Goal: Obtain resource: Obtain resource

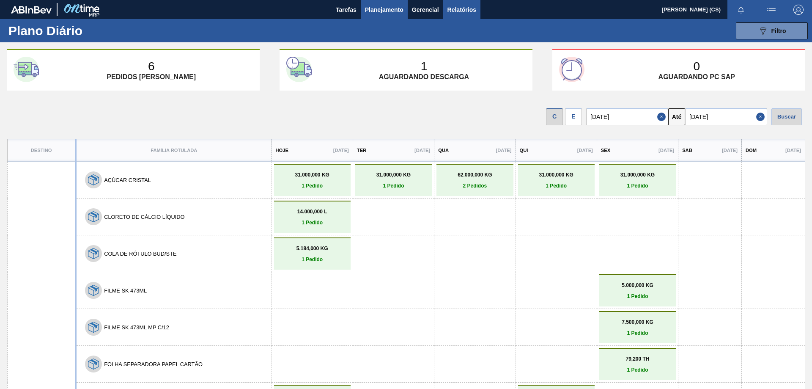
click at [468, 9] on span "Relatórios" at bounding box center [462, 10] width 29 height 10
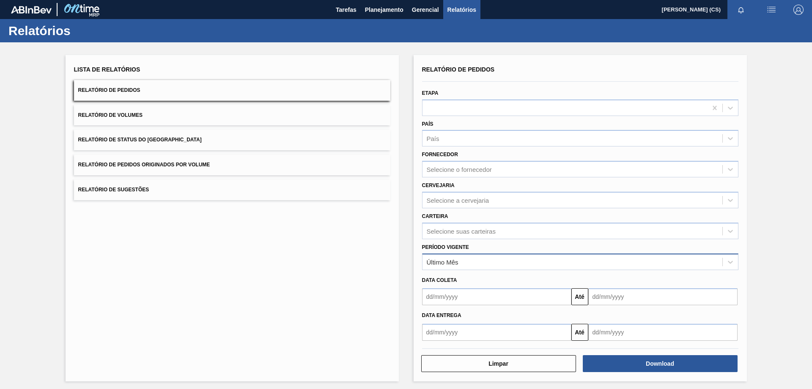
click at [450, 263] on div "Último Mês" at bounding box center [443, 261] width 32 height 7
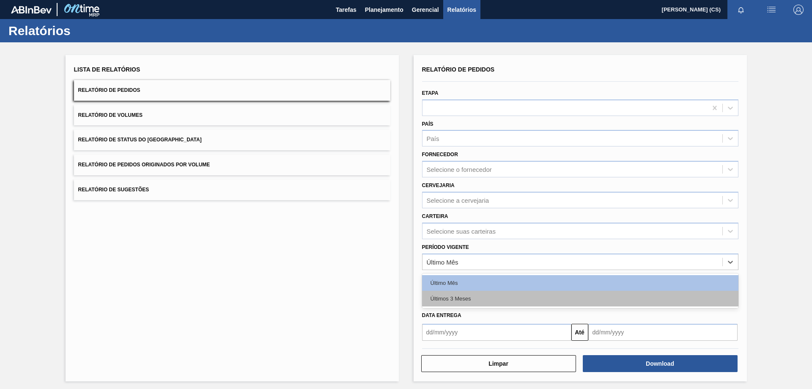
click at [457, 302] on div "Últimos 3 Meses" at bounding box center [580, 299] width 316 height 16
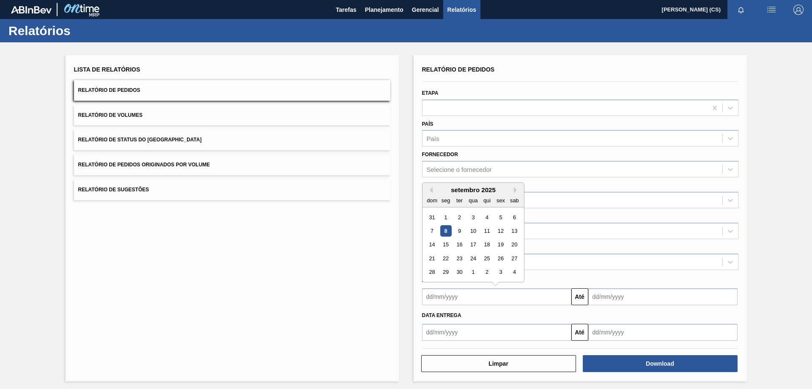
click at [459, 297] on input "text" at bounding box center [496, 296] width 149 height 17
click at [601, 258] on div "Últimos 3 Meses" at bounding box center [573, 261] width 300 height 12
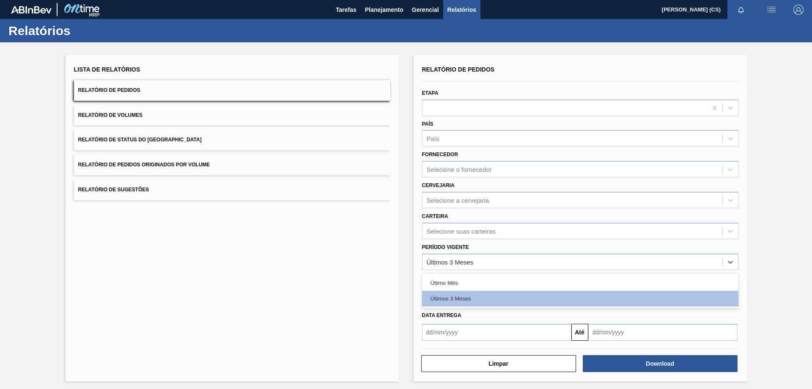
click at [459, 336] on input "text" at bounding box center [496, 332] width 149 height 17
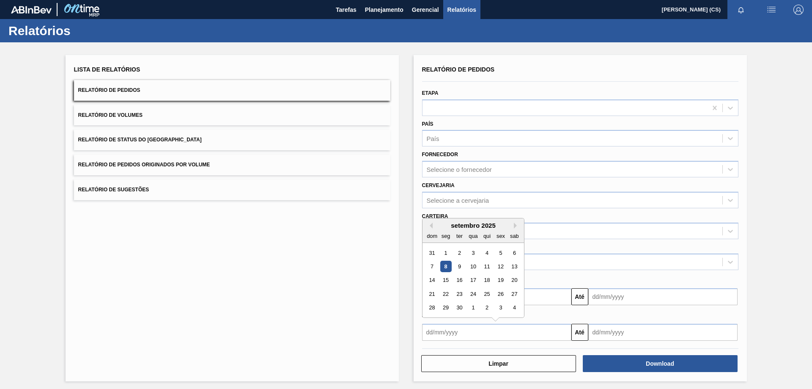
click at [432, 224] on div "Previous Month Next Month setembro 2025 dom seg ter qua qui sex sab 31 1 2 3 4 …" at bounding box center [473, 268] width 102 height 100
click at [431, 227] on button "Previous Month" at bounding box center [430, 225] width 6 height 6
click at [472, 295] on div "20" at bounding box center [472, 293] width 11 height 11
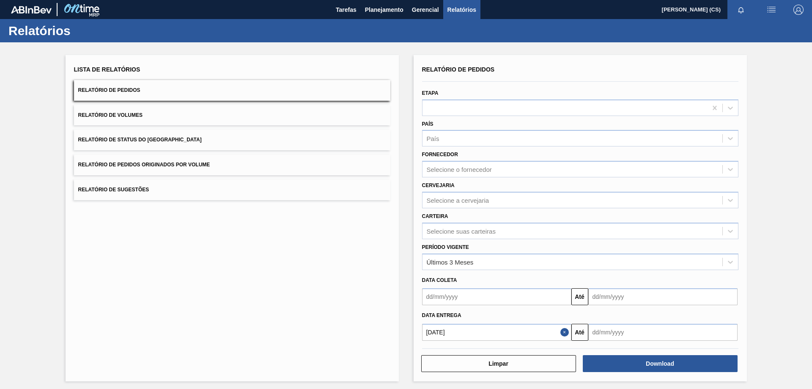
type input "[DATE]"
click at [621, 332] on input "text" at bounding box center [662, 332] width 149 height 17
click at [623, 305] on div "30" at bounding box center [625, 307] width 11 height 11
type input "[DATE]"
click at [623, 306] on div "Data entrega [DATE] Até [DATE]" at bounding box center [580, 323] width 323 height 36
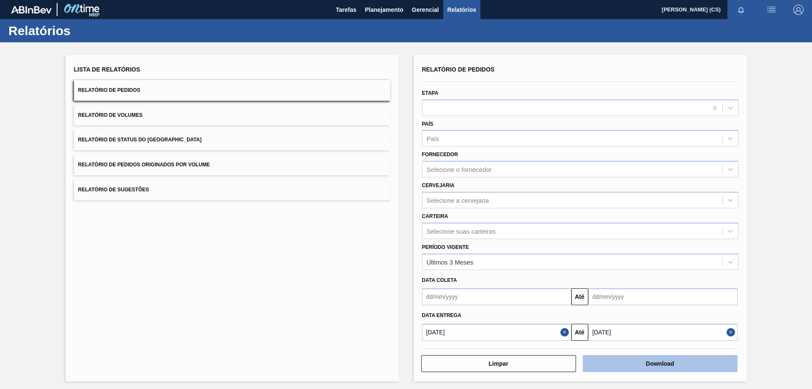
click at [634, 358] on button "Download" at bounding box center [660, 363] width 155 height 17
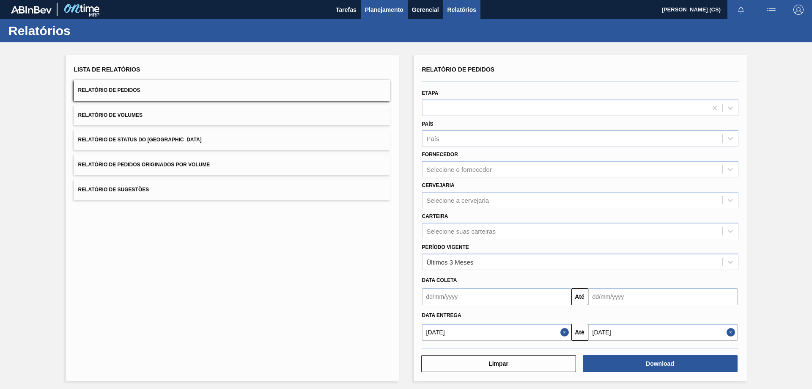
click at [389, 9] on span "Planejamento" at bounding box center [384, 10] width 38 height 10
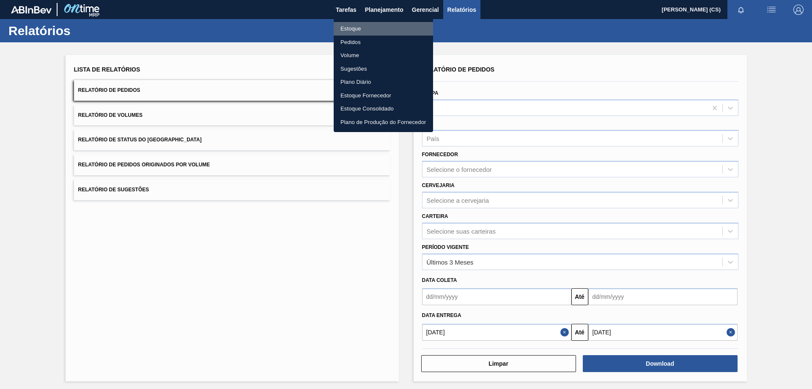
click at [351, 30] on li "Estoque" at bounding box center [383, 29] width 99 height 14
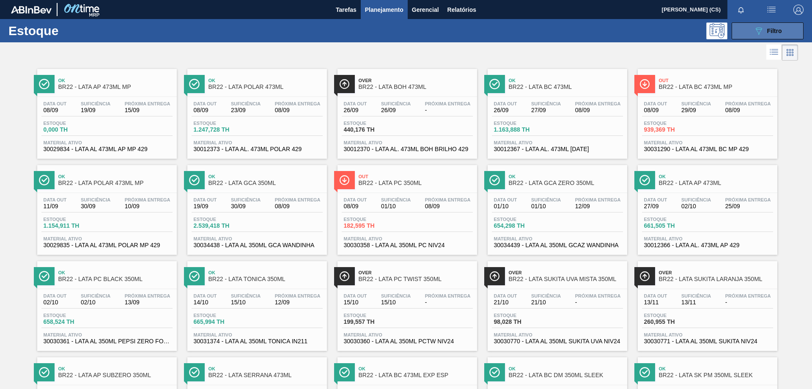
click at [769, 30] on span "Filtro" at bounding box center [774, 30] width 15 height 7
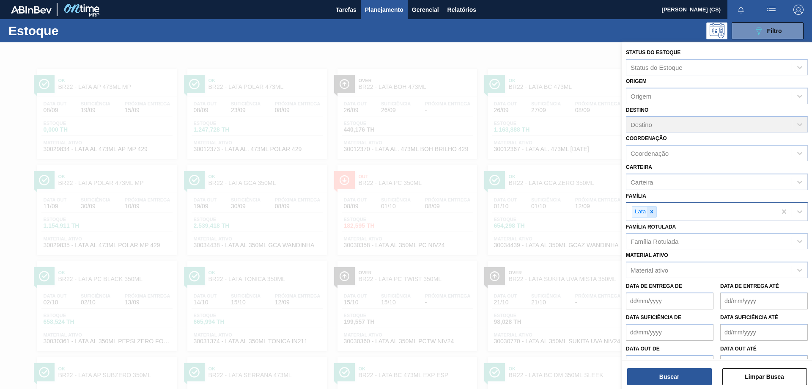
click at [652, 211] on icon at bounding box center [652, 211] width 3 height 3
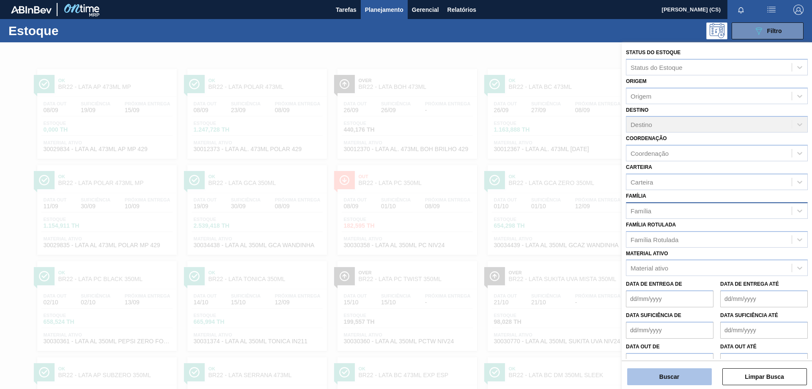
click at [675, 379] on button "Buscar" at bounding box center [669, 376] width 85 height 17
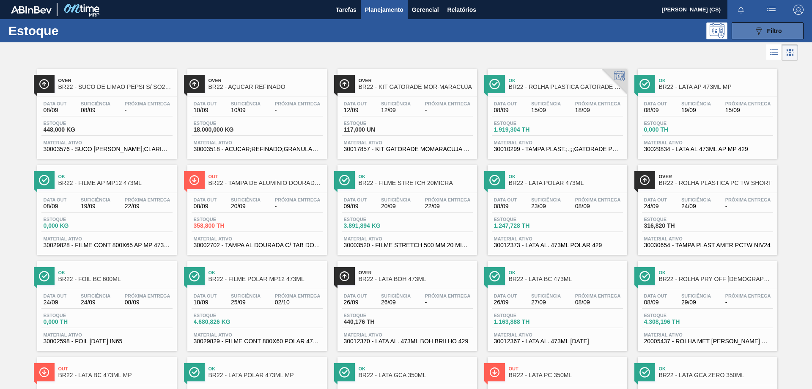
click at [754, 30] on icon "089F7B8B-B2A5-4AFE-B5C0-19BA573D28AC" at bounding box center [759, 31] width 10 height 10
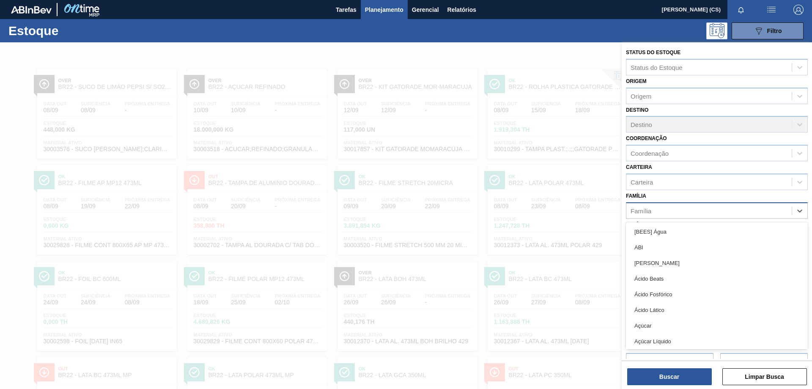
click at [671, 213] on div "Família" at bounding box center [708, 210] width 165 height 12
type input "pre"
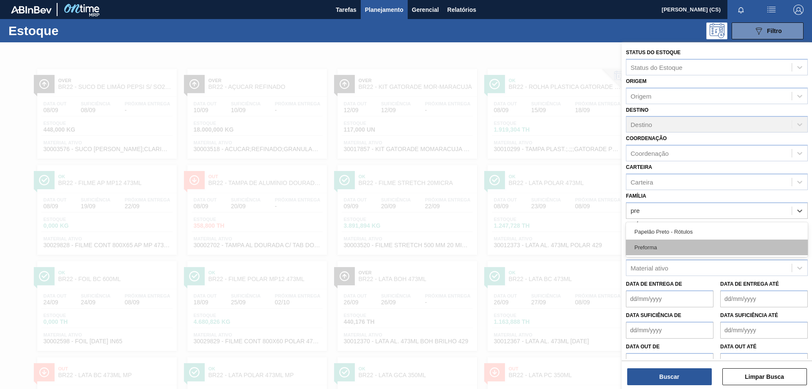
click at [662, 244] on div "Preforma" at bounding box center [717, 247] width 182 height 16
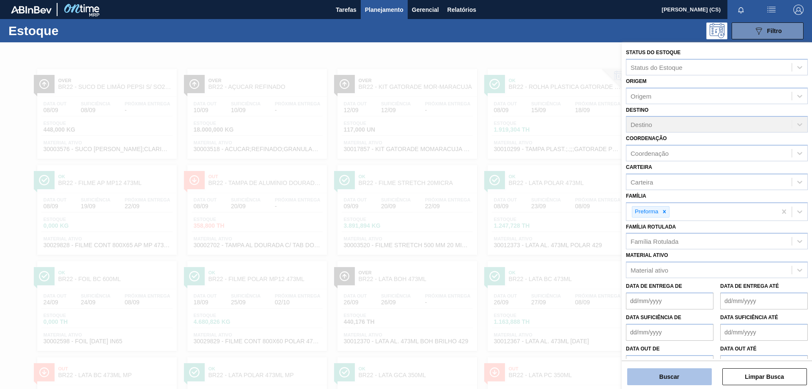
click at [692, 379] on button "Buscar" at bounding box center [669, 376] width 85 height 17
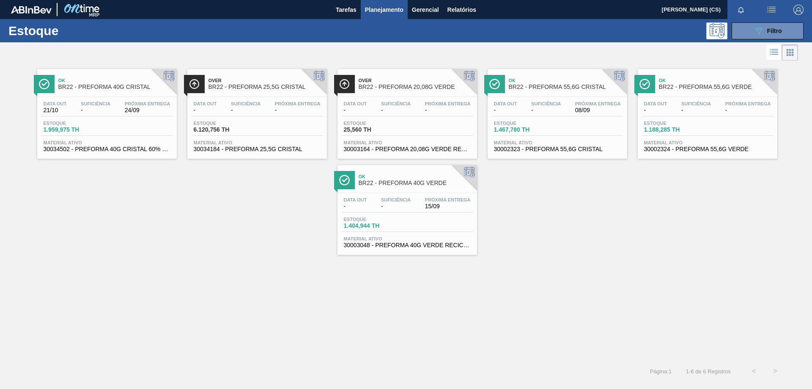
click at [404, 181] on span "BR22 - PREFORMA 40G VERDE" at bounding box center [416, 183] width 114 height 6
